Goal: Information Seeking & Learning: Learn about a topic

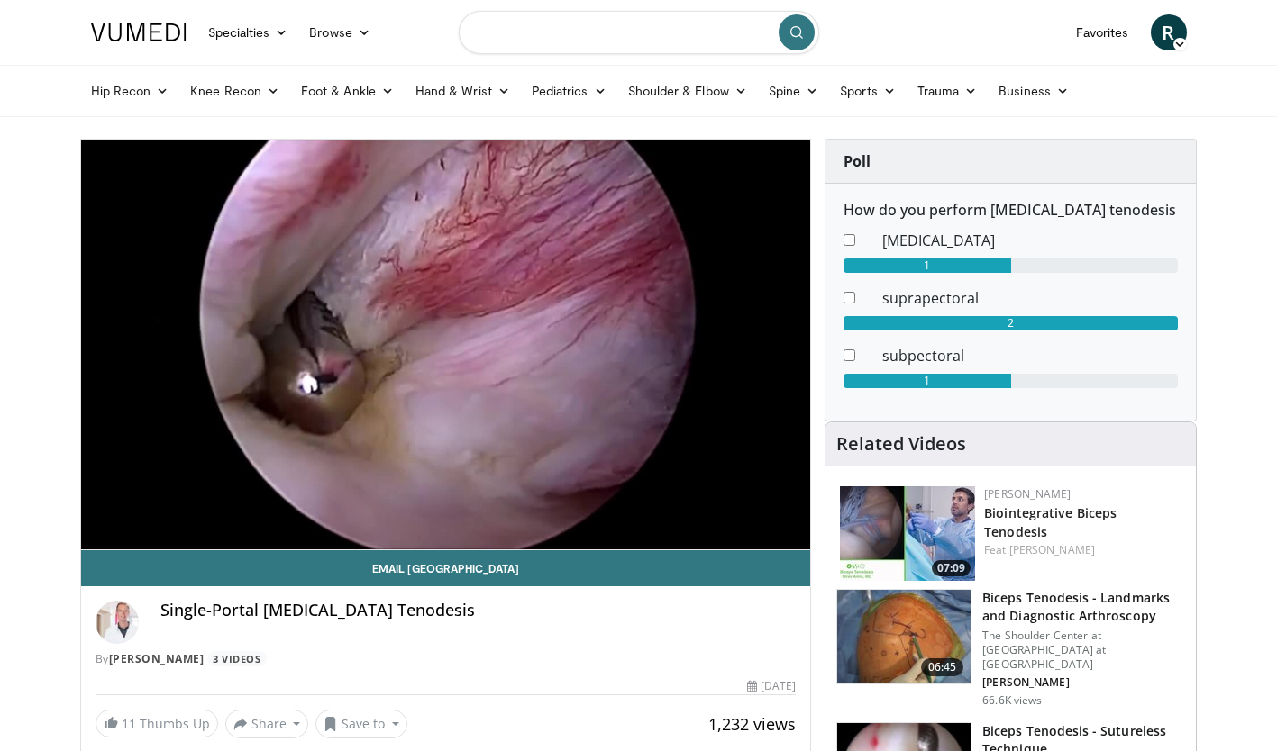
click at [577, 39] on input "Search topics, interventions" at bounding box center [639, 32] width 360 height 43
type input "**********"
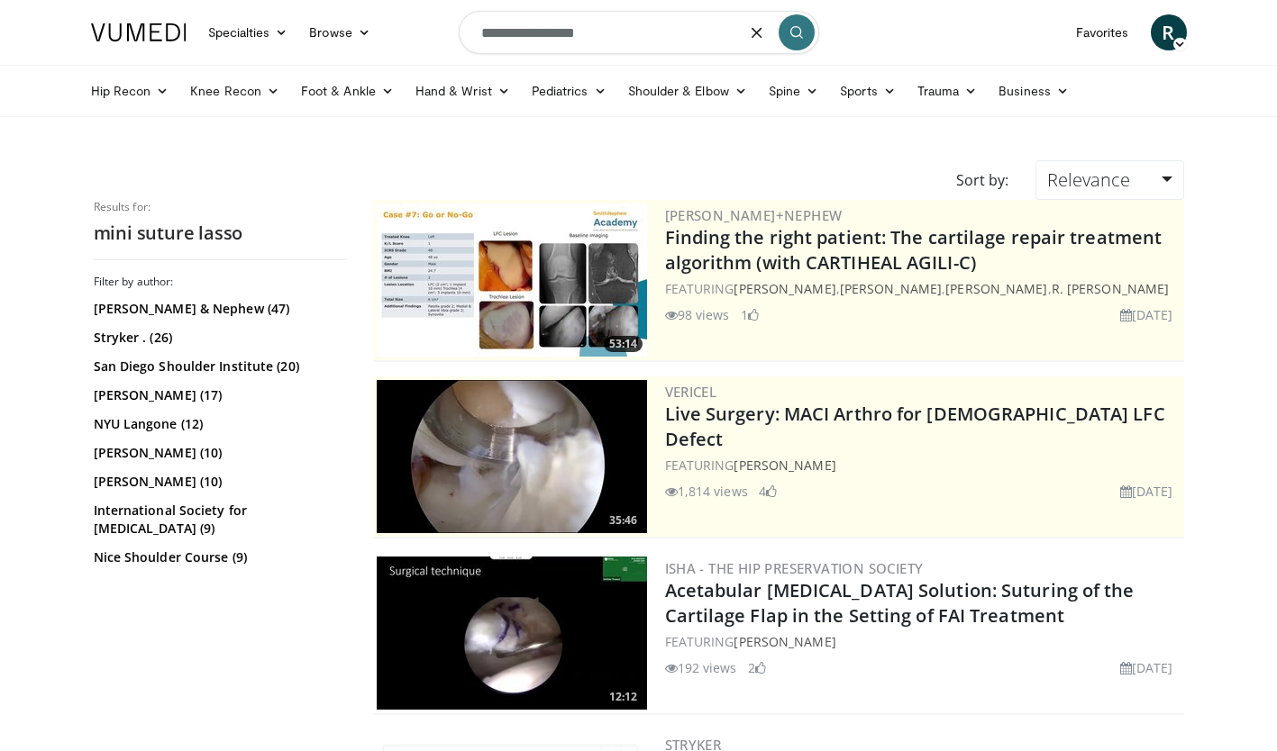
click at [603, 29] on input "**********" at bounding box center [639, 32] width 360 height 43
type input "*"
type input "**********"
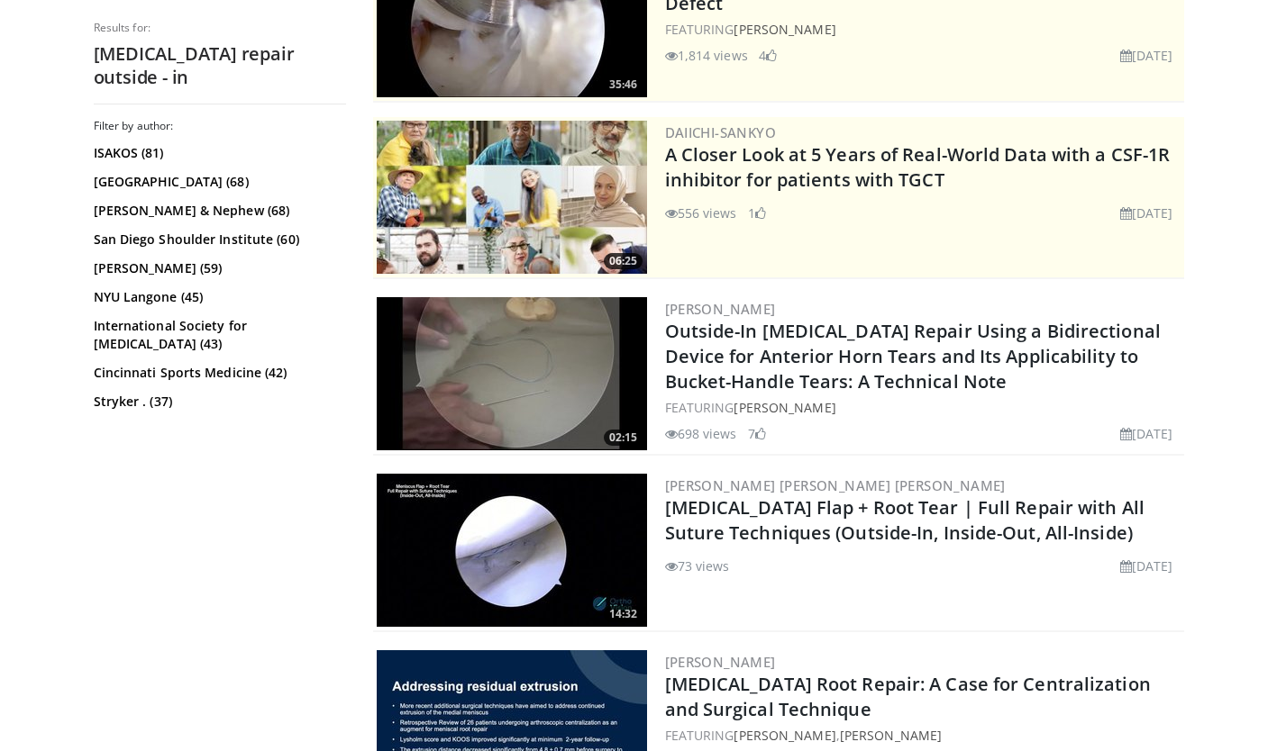
scroll to position [276, 0]
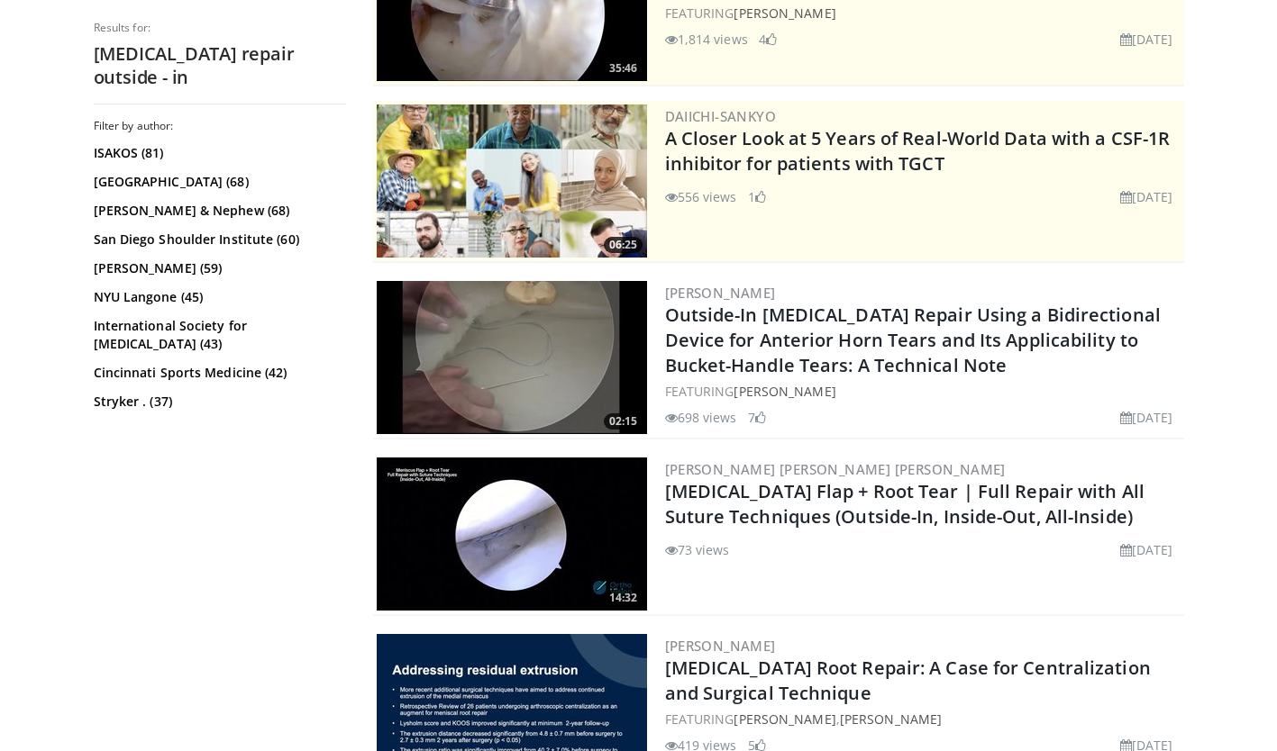
click at [770, 321] on link "Outside-In [MEDICAL_DATA] Repair Using a Bidirectional Device for Anterior Horn…" at bounding box center [912, 340] width 495 height 75
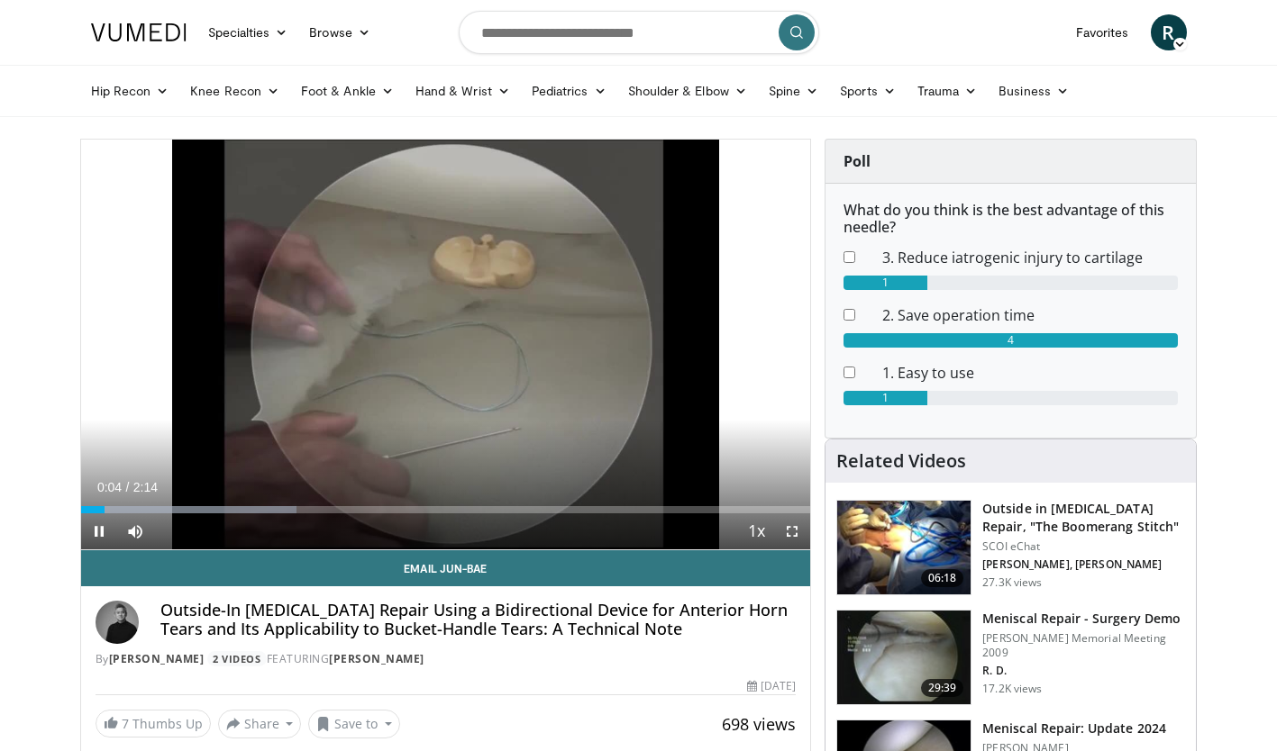
click at [432, 341] on icon "Video Player" at bounding box center [445, 344] width 50 height 50
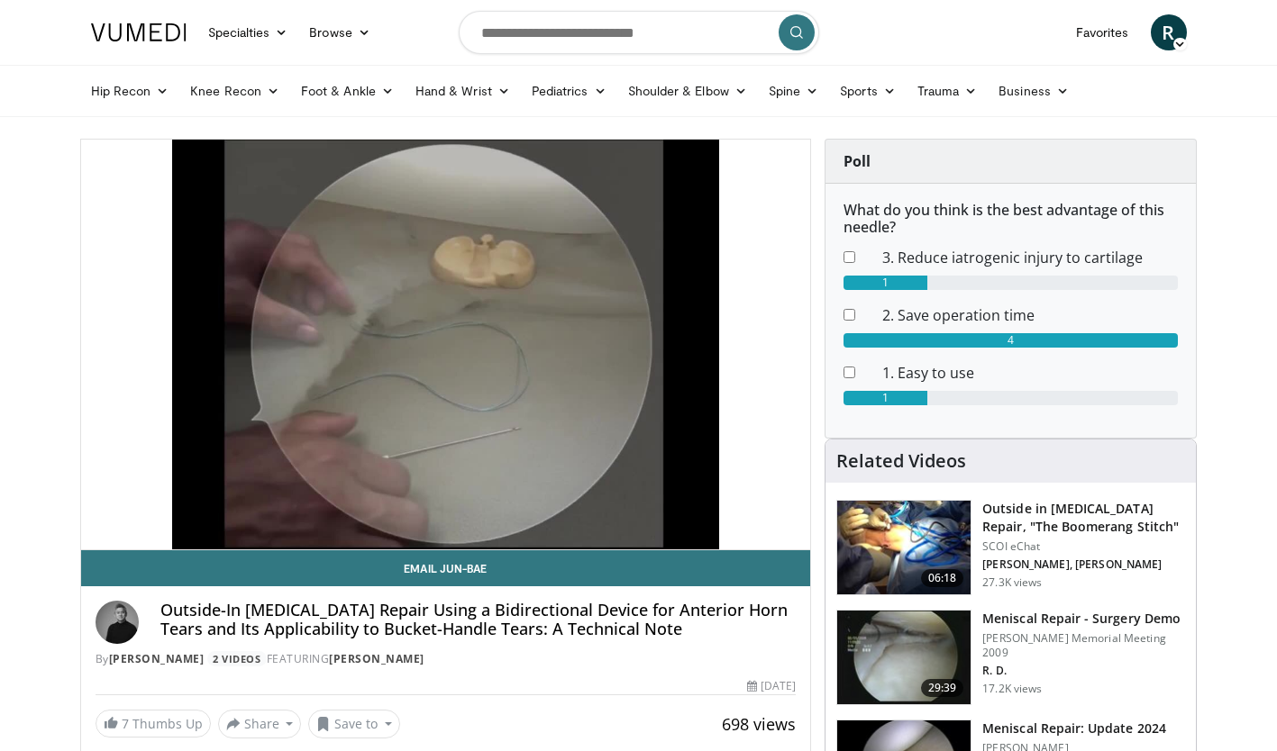
click at [432, 341] on div "10 seconds Tap to unmute" at bounding box center [446, 345] width 730 height 410
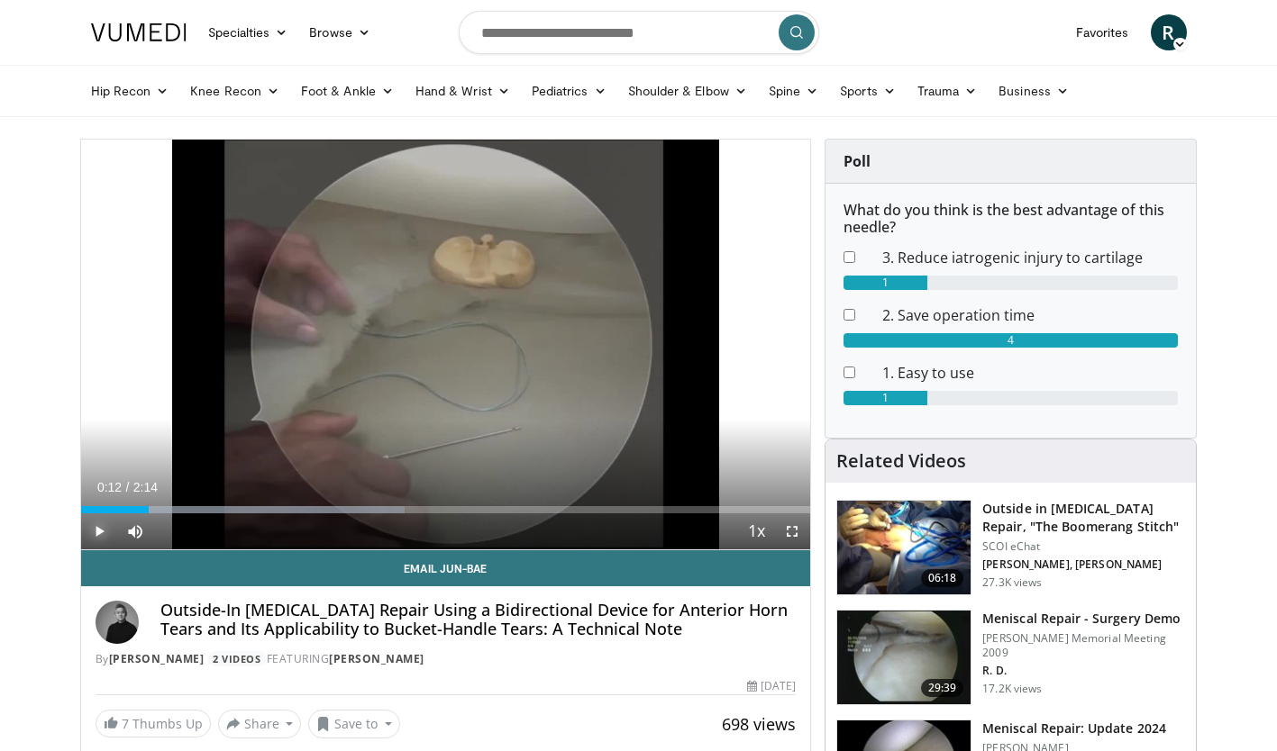
click at [96, 535] on span "Video Player" at bounding box center [99, 531] width 36 height 36
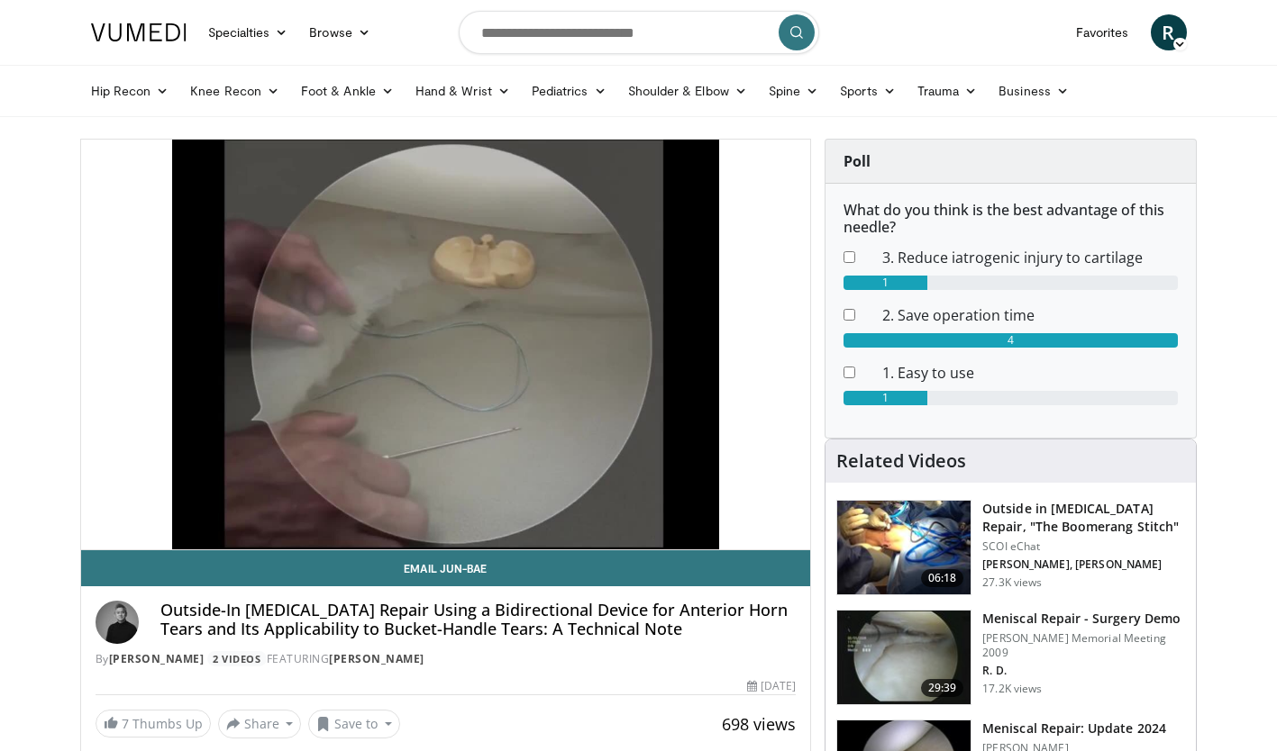
click at [795, 535] on div "10 seconds Tap to unmute" at bounding box center [446, 345] width 730 height 410
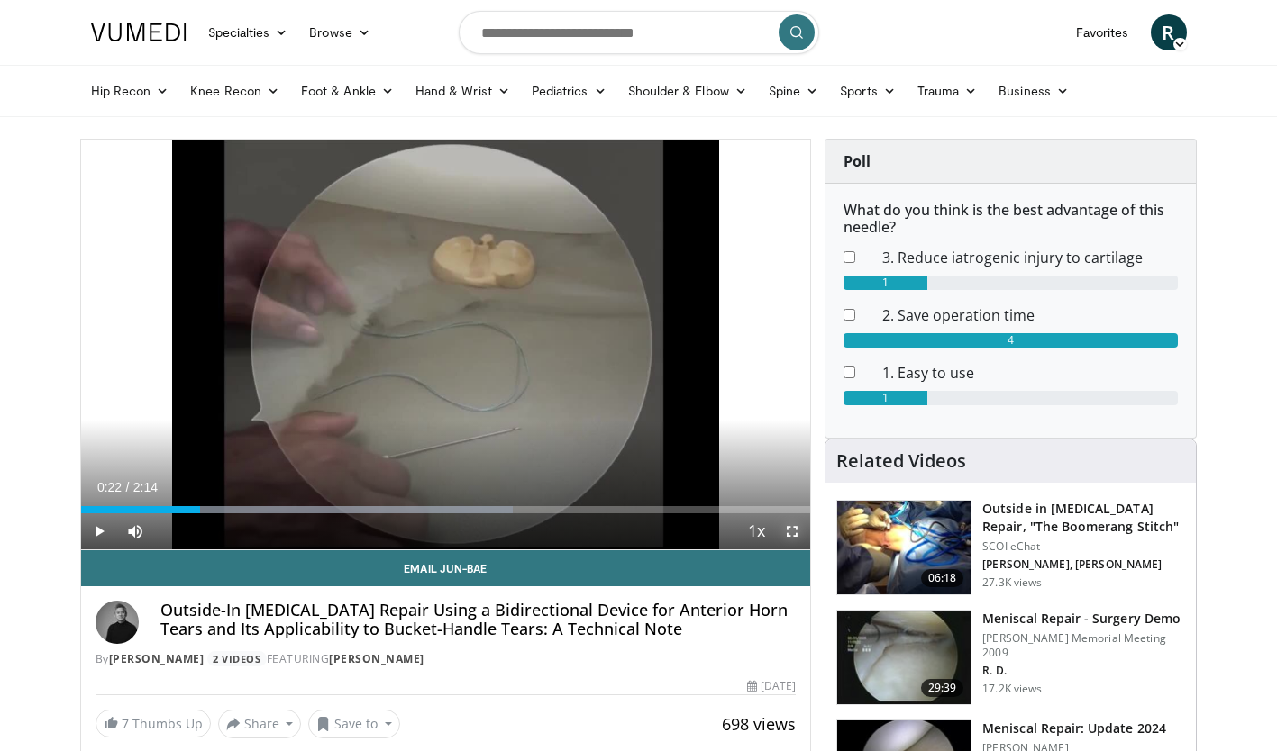
click at [795, 535] on span "Video Player" at bounding box center [792, 531] width 36 height 36
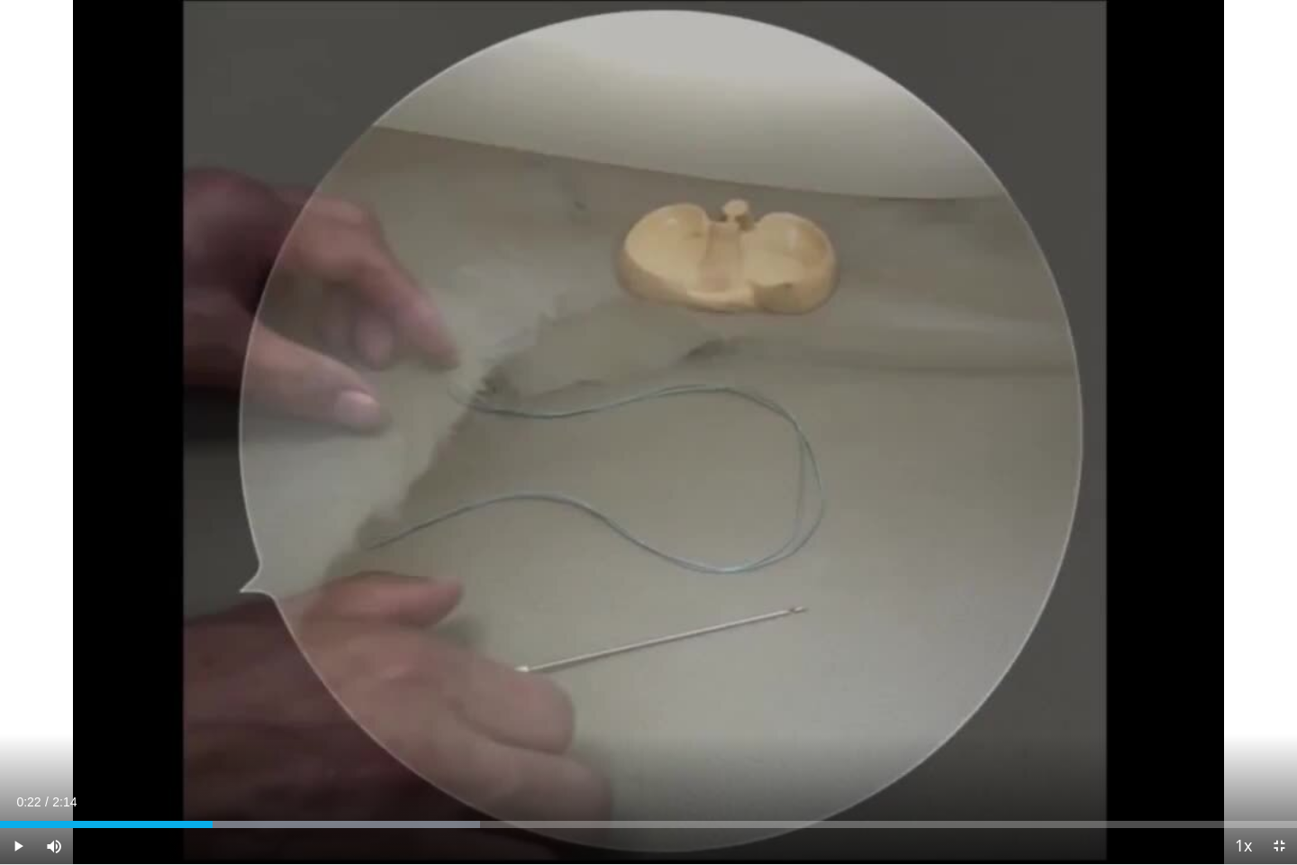
click at [639, 452] on icon "Video Player" at bounding box center [648, 432] width 50 height 50
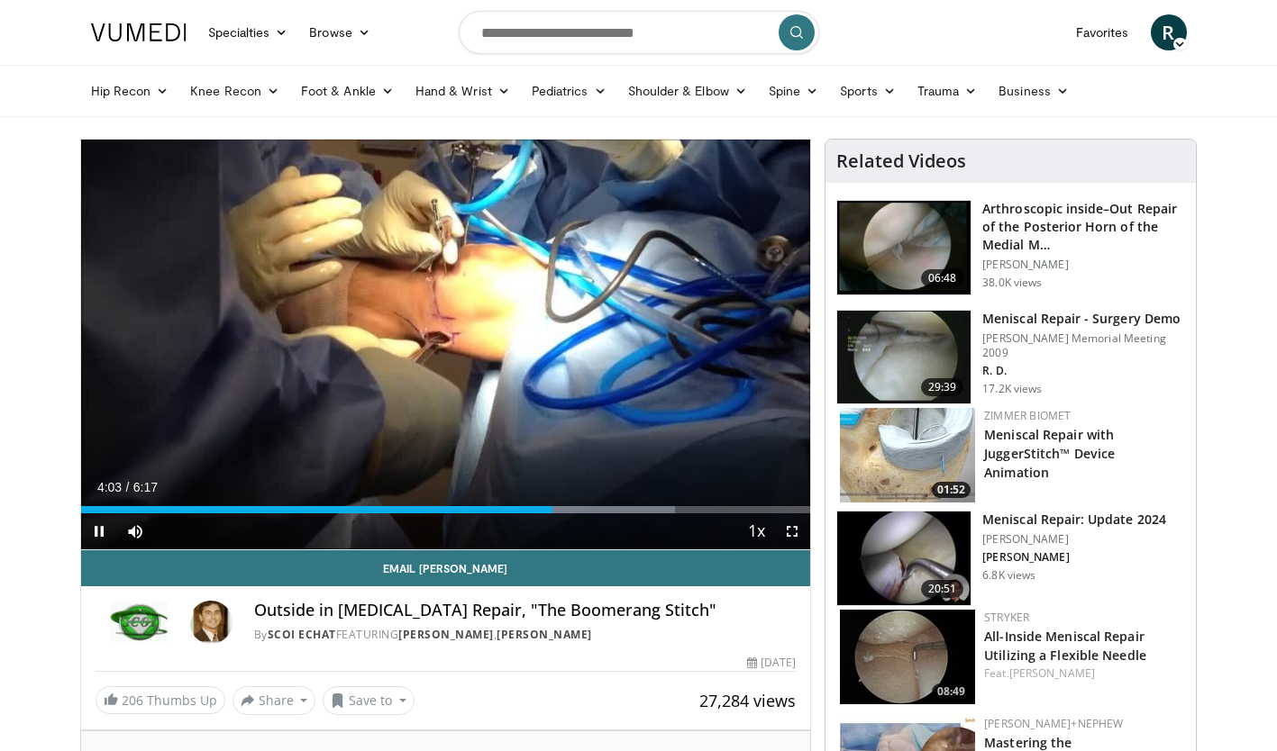
click at [262, 341] on icon "Video Player" at bounding box center [244, 344] width 50 height 50
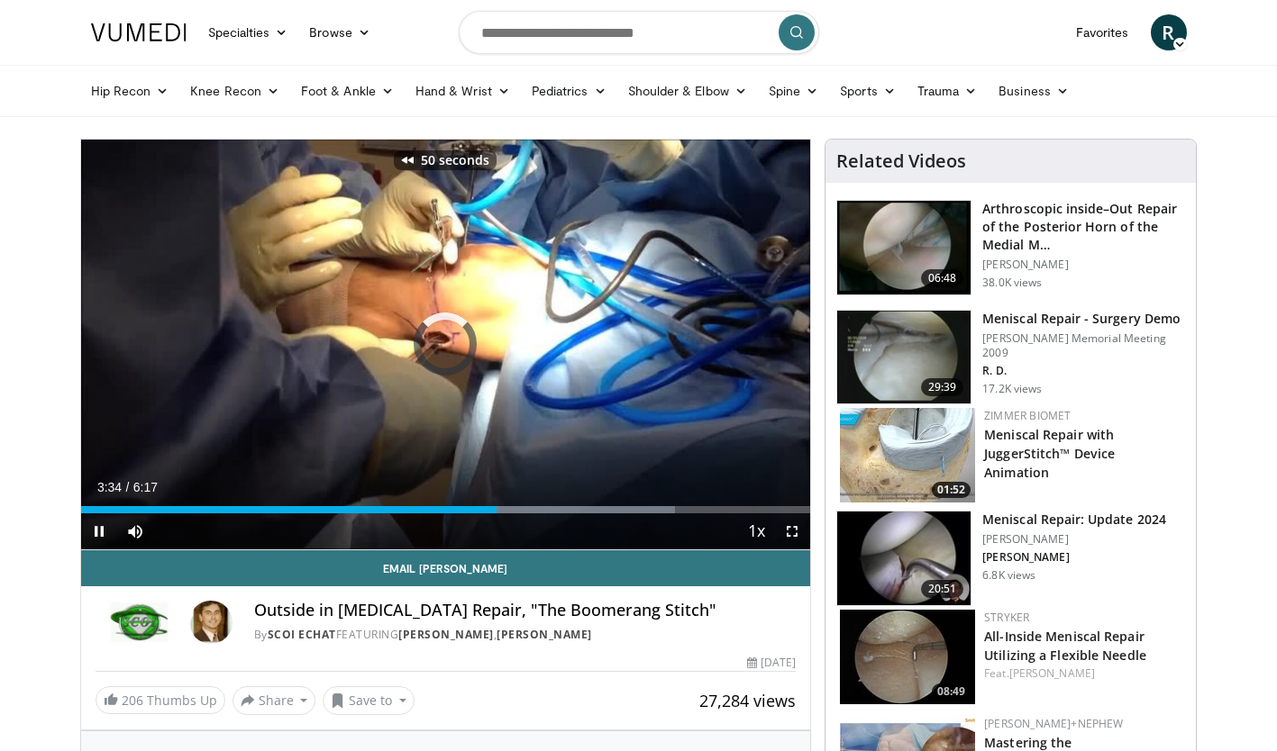
click at [262, 341] on icon "Video Player" at bounding box center [244, 344] width 50 height 50
drag, startPoint x: 444, startPoint y: 508, endPoint x: 108, endPoint y: 504, distance: 336.0
click at [108, 504] on div "Loaded : 0.00% 0:20 0:14" at bounding box center [446, 504] width 730 height 17
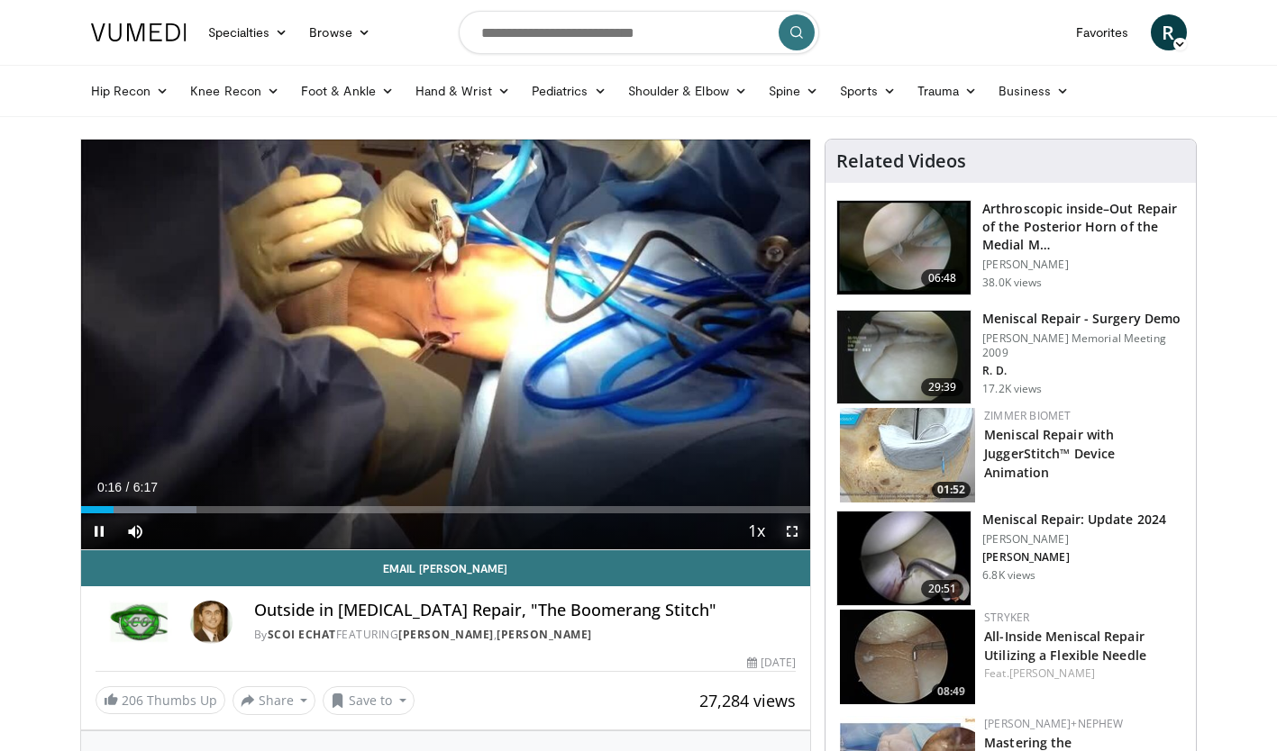
click at [788, 526] on span "Video Player" at bounding box center [792, 531] width 36 height 36
click at [799, 532] on span "Video Player" at bounding box center [792, 531] width 36 height 36
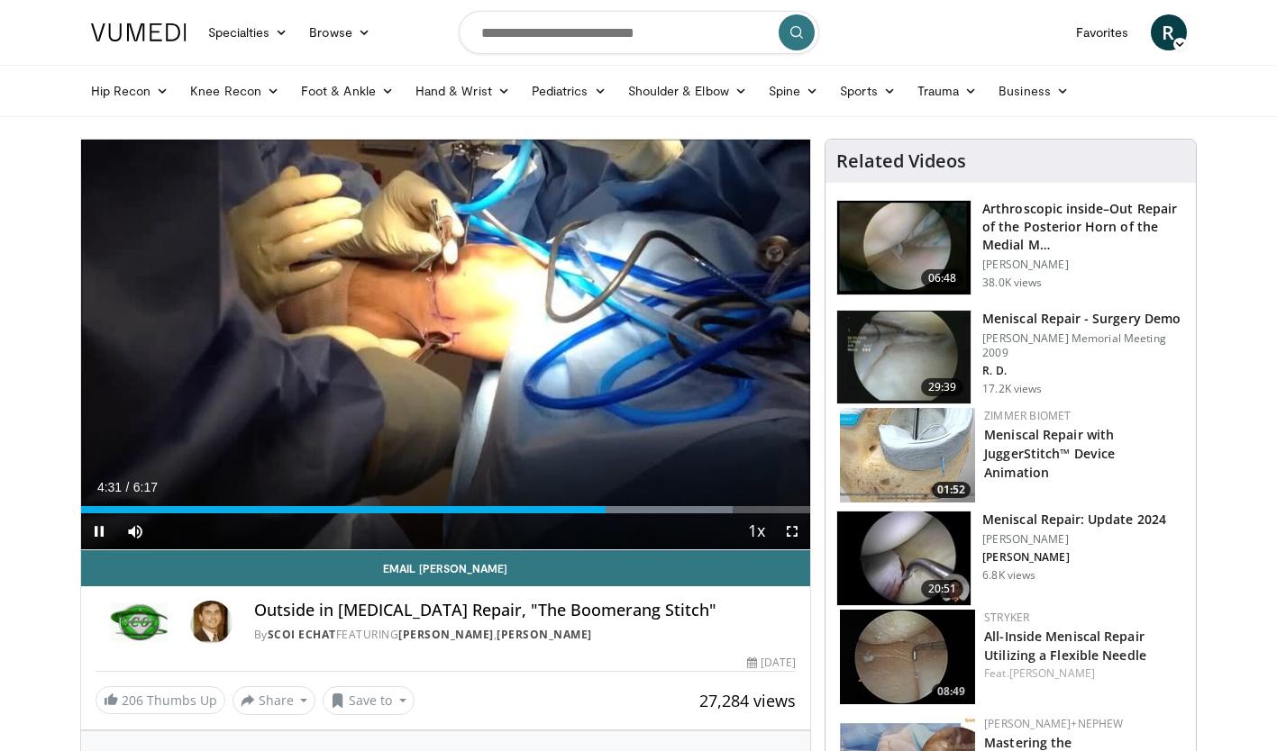
click at [506, 293] on div "80 seconds Tap to unmute" at bounding box center [446, 345] width 730 height 410
